Goal: Transaction & Acquisition: Purchase product/service

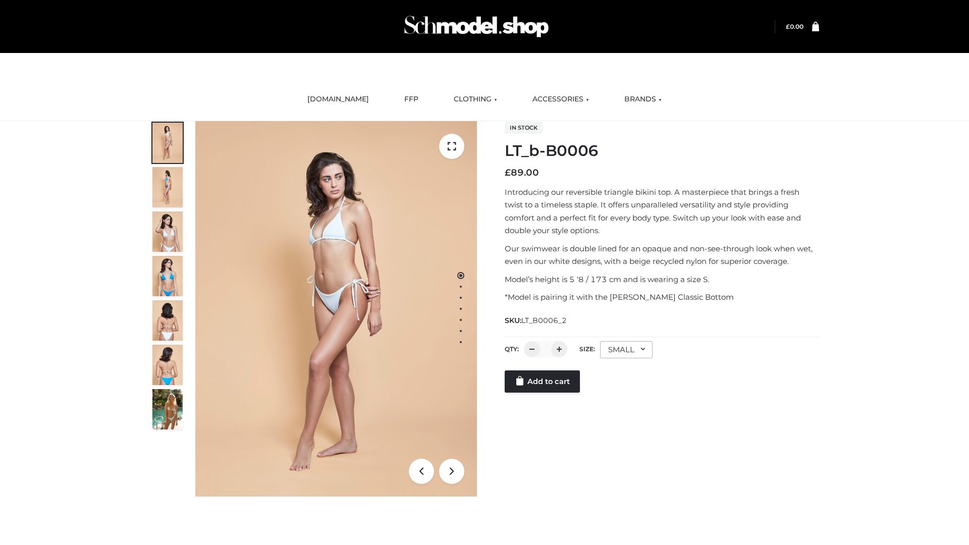
click at [543, 393] on link "Add to cart" at bounding box center [542, 381] width 75 height 22
